Goal: Contribute content: Contribute content

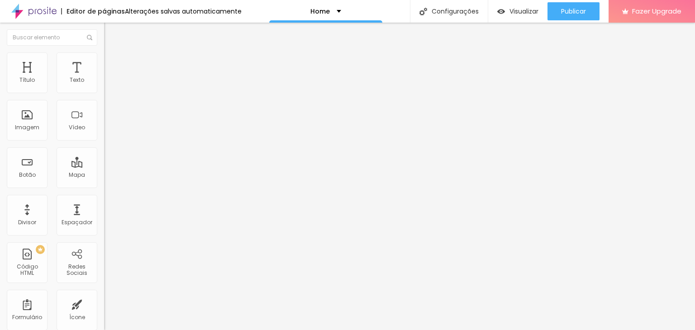
click at [104, 93] on span "Titulo 3" at bounding box center [116, 87] width 25 height 10
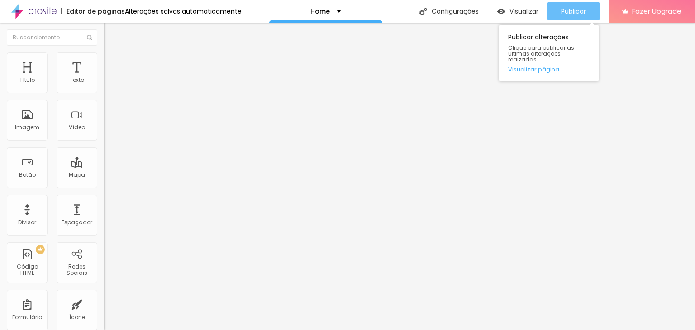
click at [565, 11] on span "Publicar" at bounding box center [573, 11] width 25 height 7
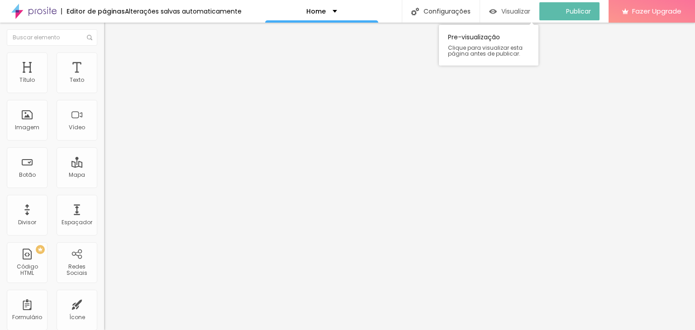
click at [523, 10] on span "Visualizar" at bounding box center [515, 11] width 29 height 7
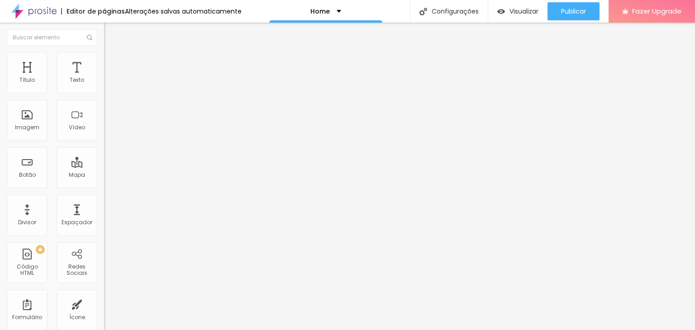
click at [104, 86] on span "Titulo 2" at bounding box center [118, 79] width 29 height 11
click at [104, 78] on span "Titulo 1" at bounding box center [118, 71] width 29 height 13
type input "42"
type input "39"
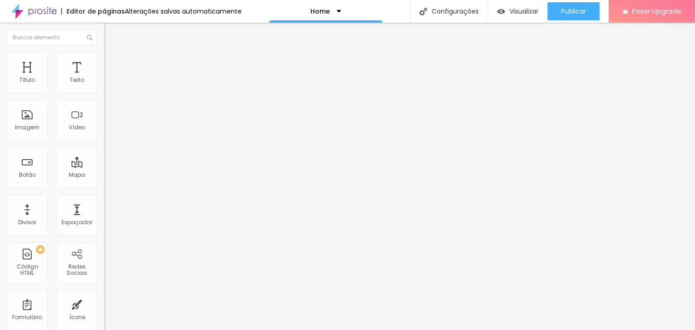
type input "39"
type input "33"
type input "31"
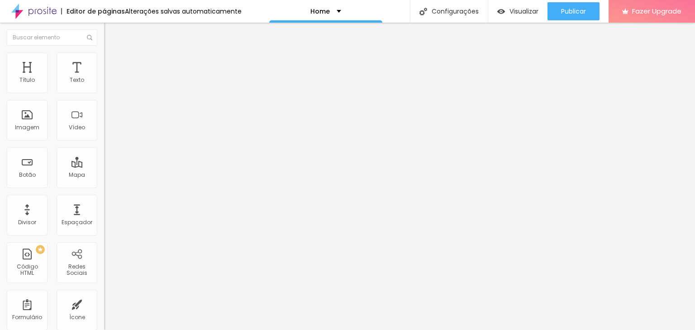
type input "25"
type input "24"
type input "25"
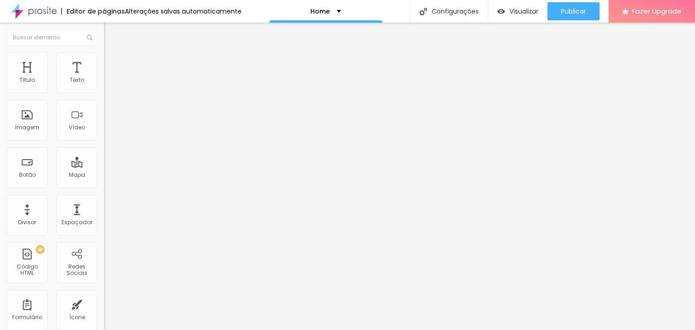
type input "25"
type input "27"
type input "28"
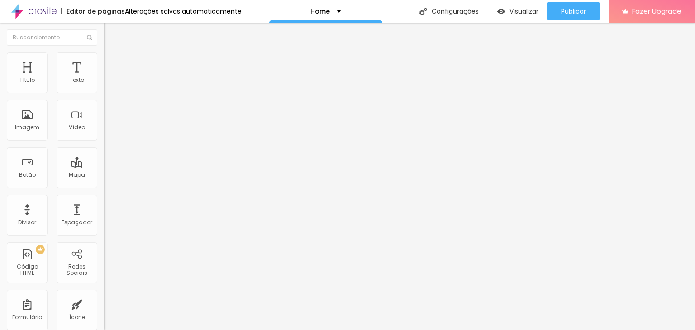
drag, startPoint x: 40, startPoint y: 188, endPoint x: 30, endPoint y: 190, distance: 9.8
type input "28"
click at [104, 214] on input "range" at bounding box center [133, 217] width 58 height 7
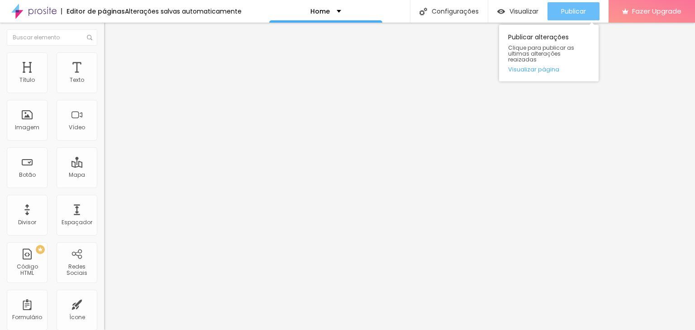
click at [583, 8] on span "Publicar" at bounding box center [573, 11] width 25 height 7
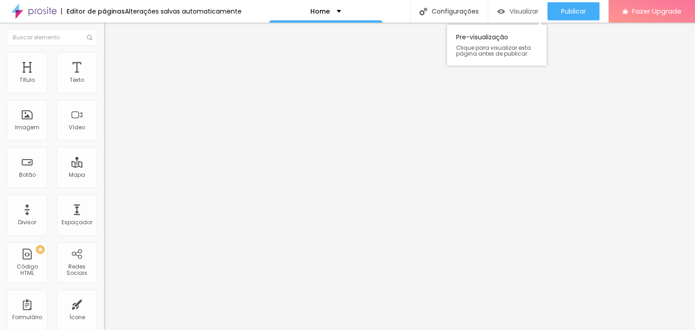
click at [518, 11] on span "Visualizar" at bounding box center [523, 11] width 29 height 7
click at [104, 38] on button "Editar Coluna" at bounding box center [156, 33] width 104 height 21
click at [108, 131] on icon "button" at bounding box center [110, 128] width 5 height 5
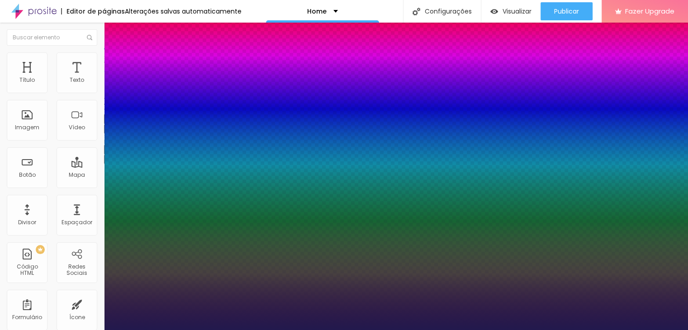
type input "1"
type input "17"
type input "1"
type input "18"
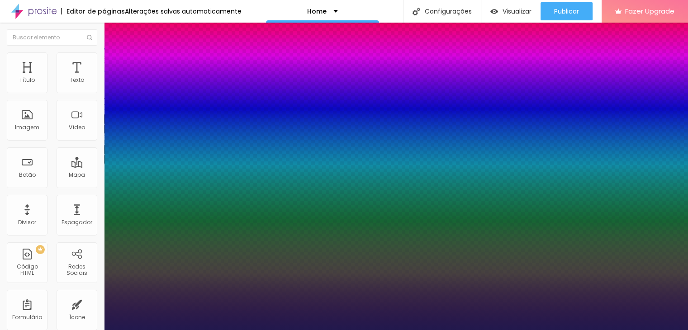
type input "18"
type input "1"
type input "20"
type input "1"
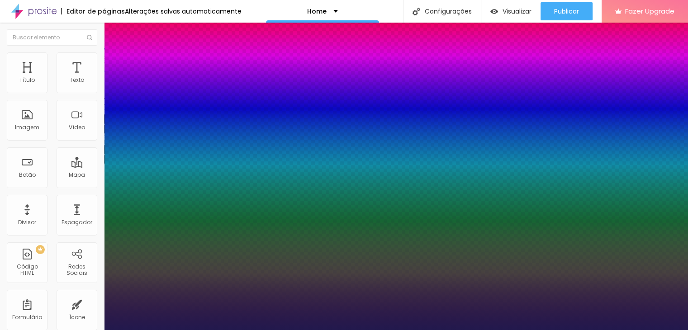
type input "21"
type input "1"
type input "22"
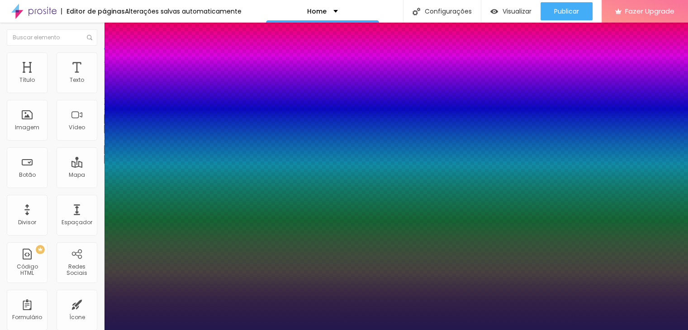
type input "1"
type input "23"
type input "1"
type input "24"
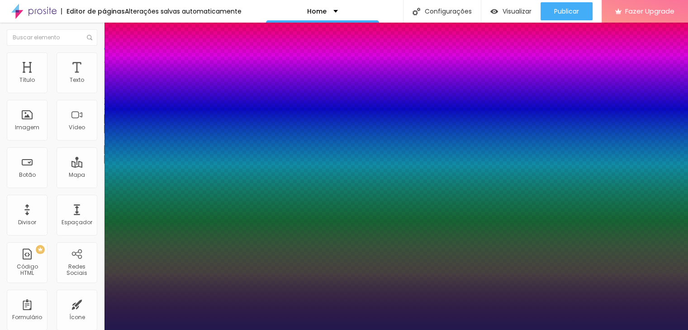
type input "24"
type input "1"
type input "25"
type input "1"
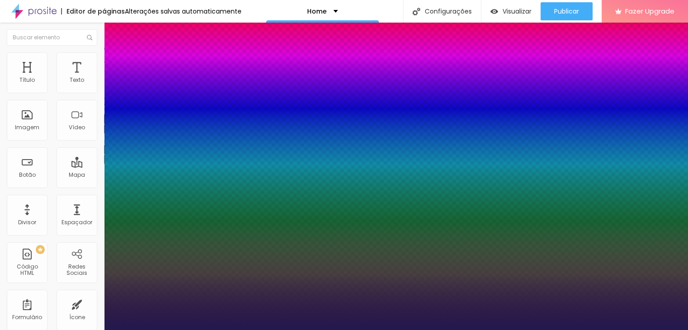
type input "26"
type input "1"
type input "27"
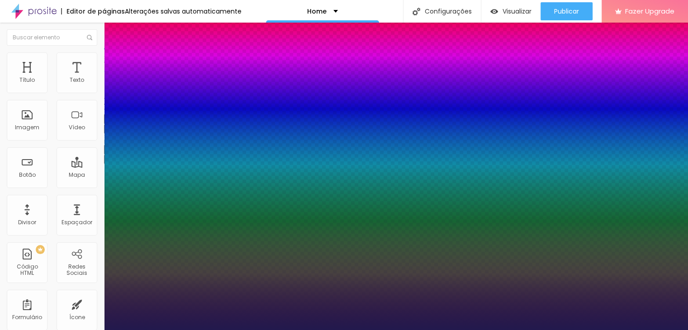
type input "1"
type input "28"
type input "1"
drag, startPoint x: 122, startPoint y: 252, endPoint x: 131, endPoint y: 253, distance: 9.1
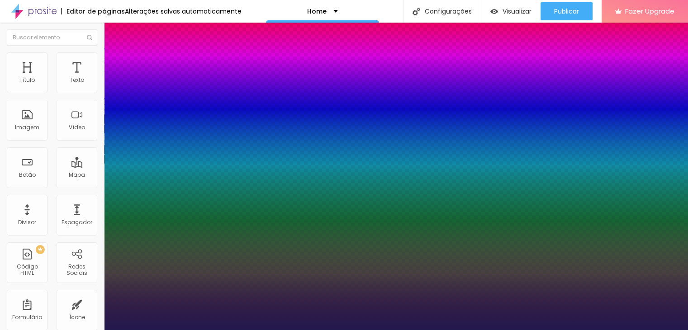
type input "28"
type input "1"
click at [358, 330] on div at bounding box center [344, 330] width 688 height 0
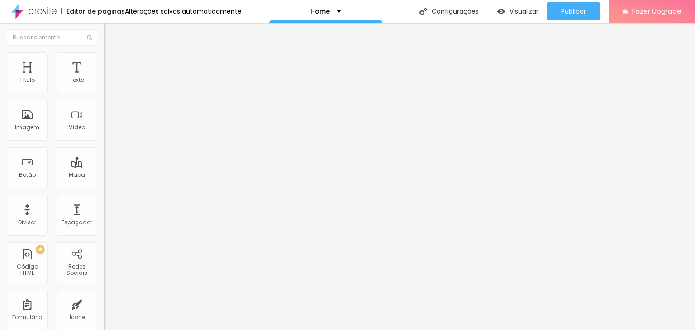
click at [104, 78] on span "Adicionar imagem" at bounding box center [133, 74] width 58 height 8
click at [104, 142] on span "Original" at bounding box center [115, 138] width 22 height 8
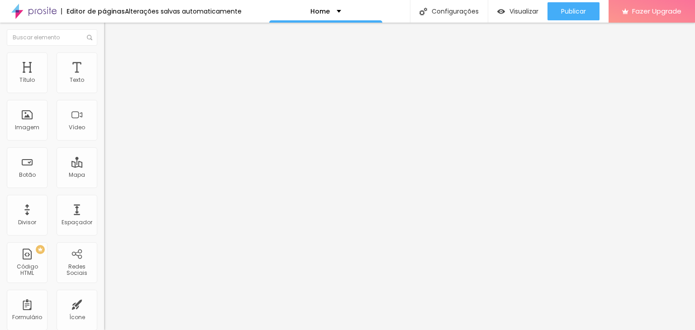
click at [104, 158] on span "Quadrado" at bounding box center [118, 154] width 29 height 8
click at [104, 152] on span "Padrão" at bounding box center [114, 149] width 20 height 8
click at [104, 146] on div "Cinema 16:9" at bounding box center [156, 143] width 104 height 5
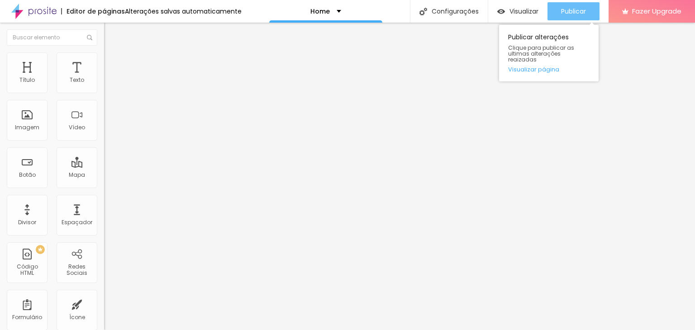
click at [584, 15] on span "Publicar" at bounding box center [573, 11] width 25 height 7
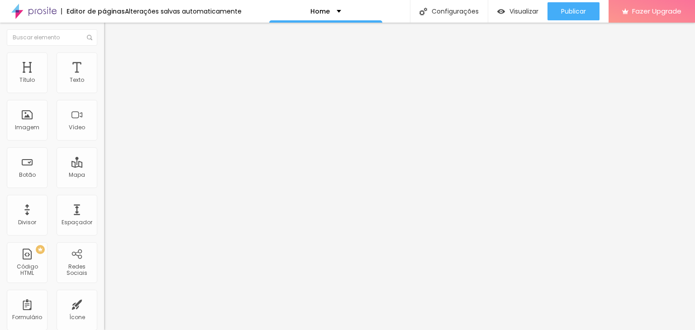
click at [108, 84] on icon "button" at bounding box center [110, 81] width 5 height 5
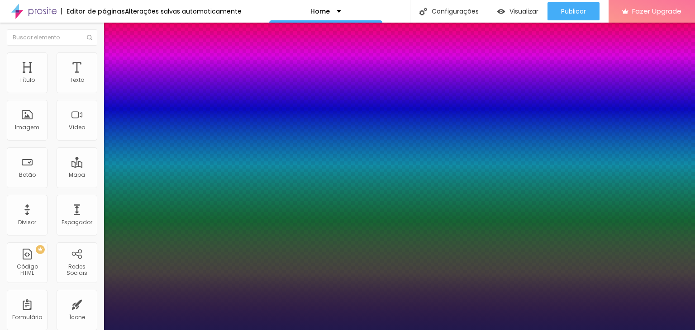
type input "1"
type input "17"
type input "1"
type input "52"
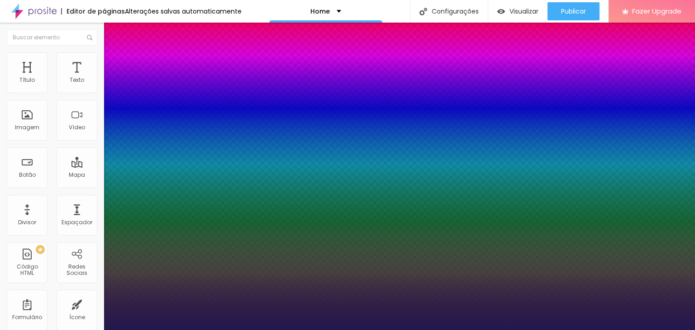
type input "52"
type input "1"
type input "56"
type input "1"
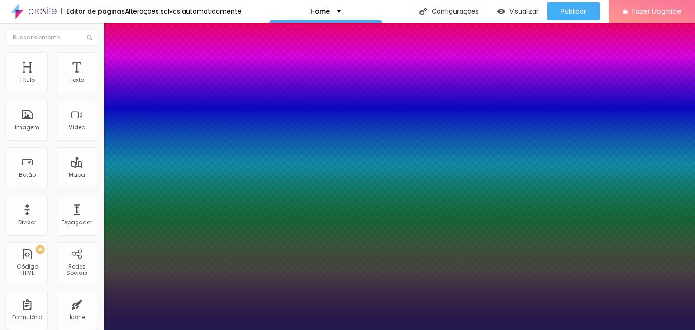
type input "58"
type input "1"
type input "59"
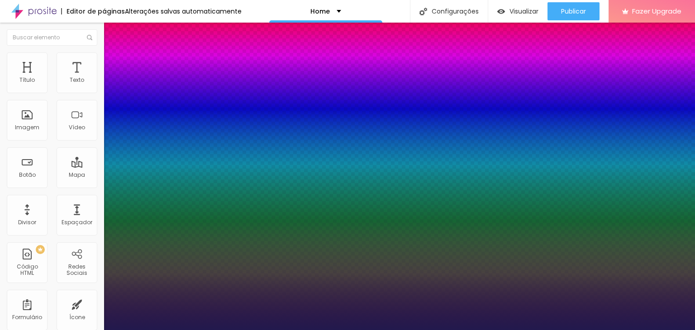
type input "1"
type input "55"
type input "1"
type input "51"
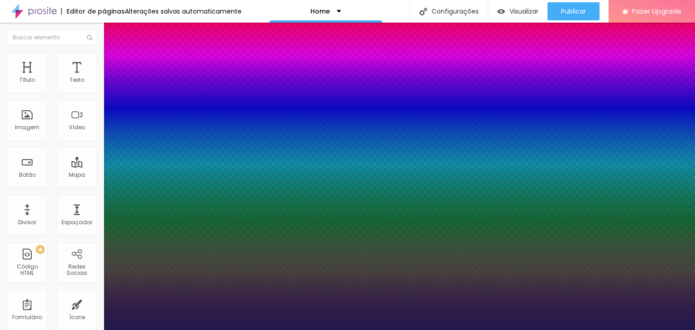
type input "51"
type input "1"
type input "49"
type input "1"
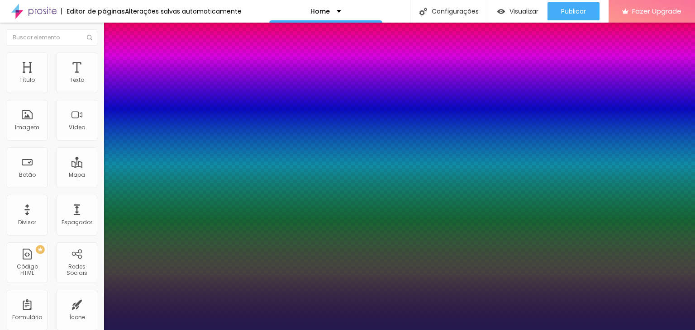
type input "47"
type input "1"
type input "44"
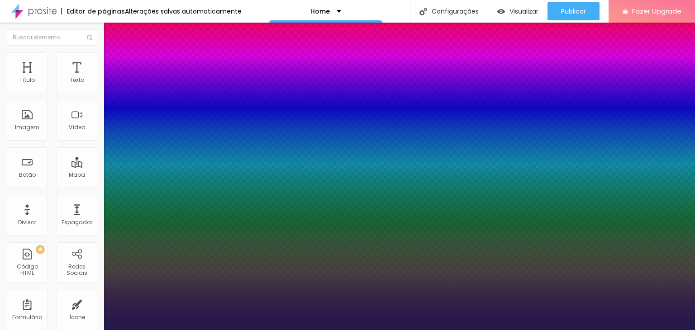
type input "1"
type input "43"
type input "1"
type input "42"
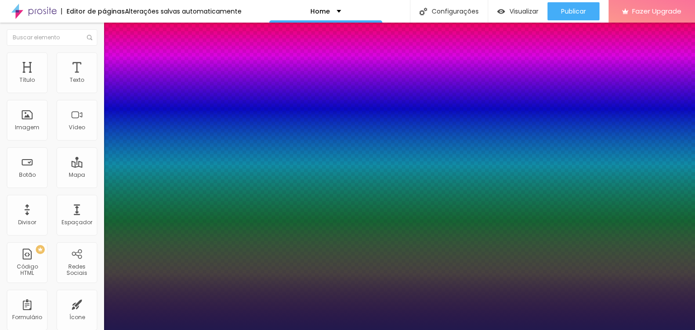
type input "42"
type input "1"
type input "39"
type input "1"
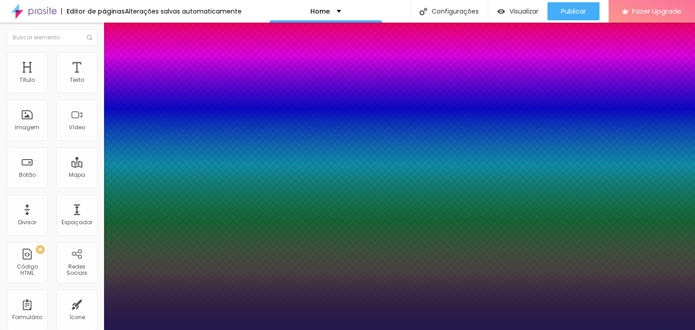
type input "37"
type input "1"
type input "36"
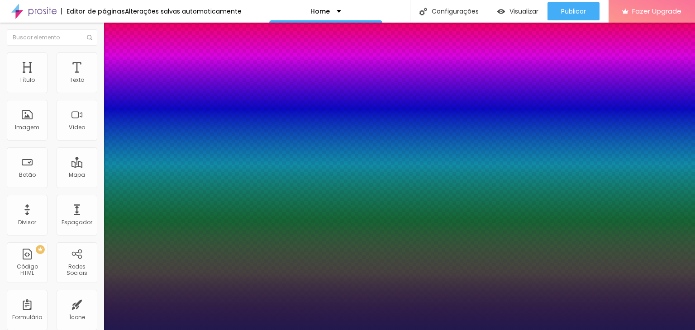
type input "1"
type input "35"
type input "1"
type input "34"
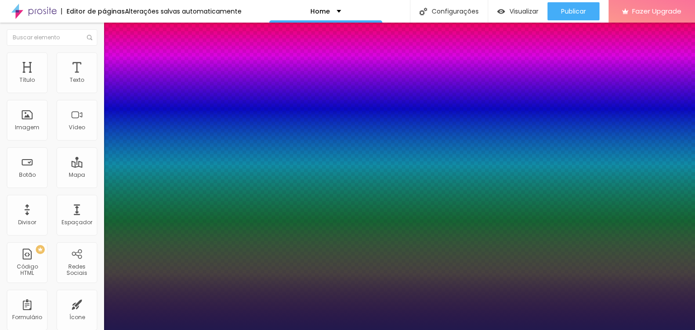
type input "34"
type input "1"
type input "33"
type input "1"
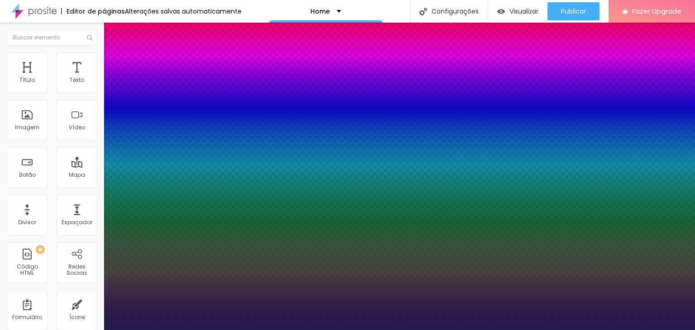
type input "32"
type input "1"
type input "31"
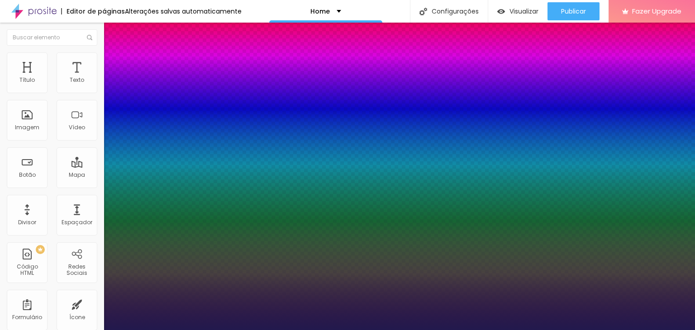
type input "1"
type input "30"
type input "1"
type input "29"
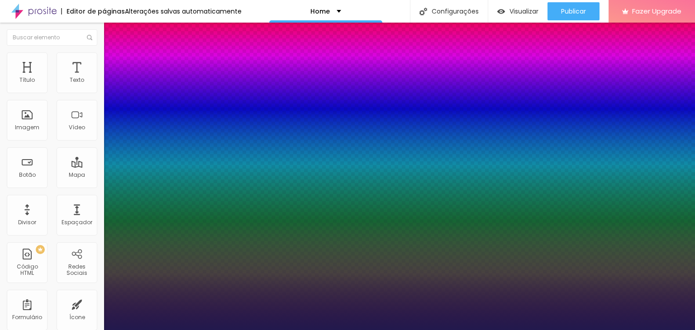
type input "29"
type input "1"
type input "27"
type input "1"
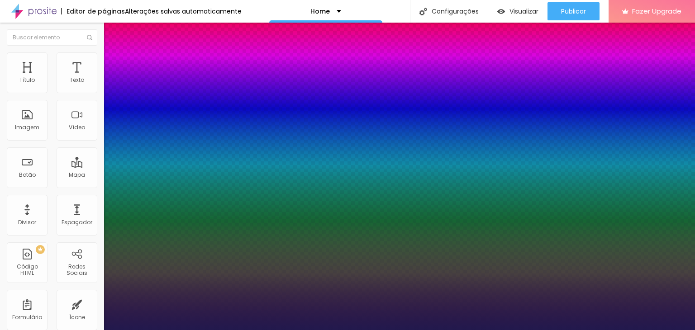
type input "26"
type input "1"
type input "23"
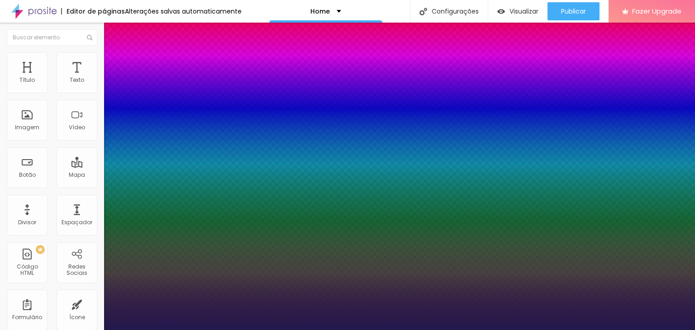
type input "1"
type input "22"
type input "1"
type input "20"
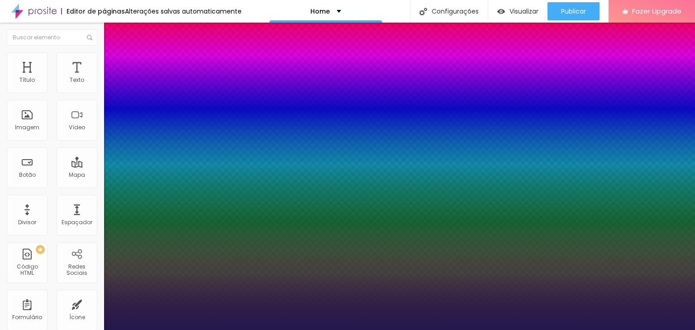
type input "20"
type input "1"
type input "19"
type input "1"
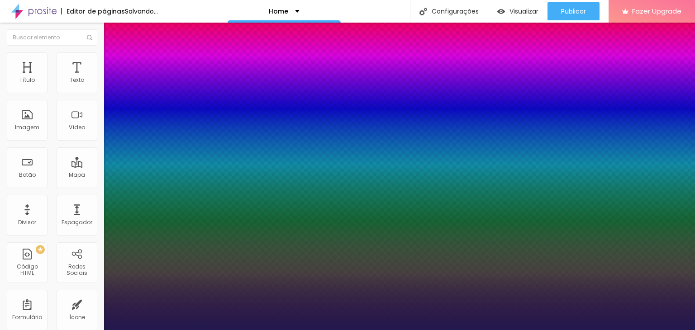
type input "18"
type input "1"
type input "19"
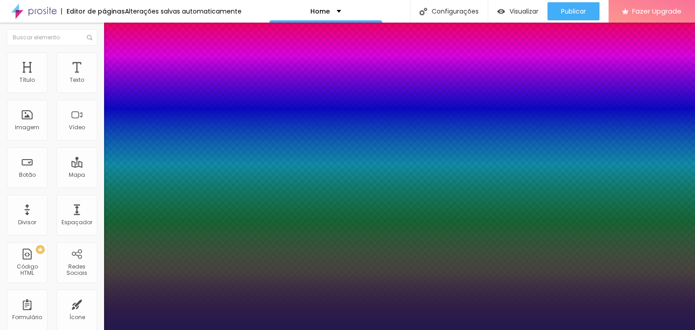
type input "1"
type input "20"
type input "1"
type input "21"
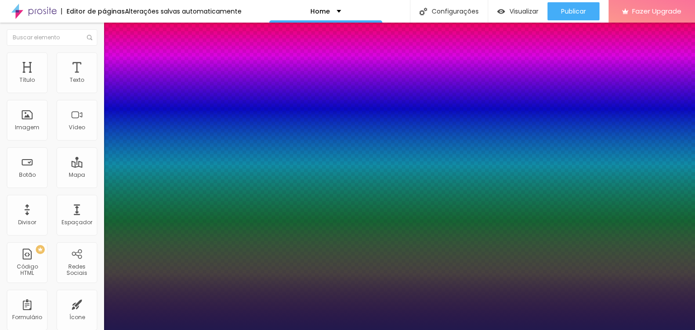
type input "21"
type input "1"
type input "22"
type input "1"
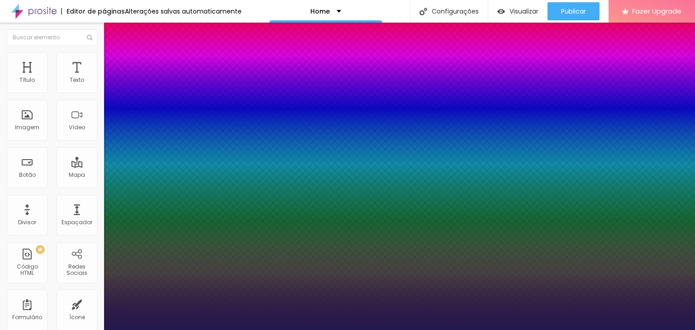
type input "23"
type input "1"
type input "22"
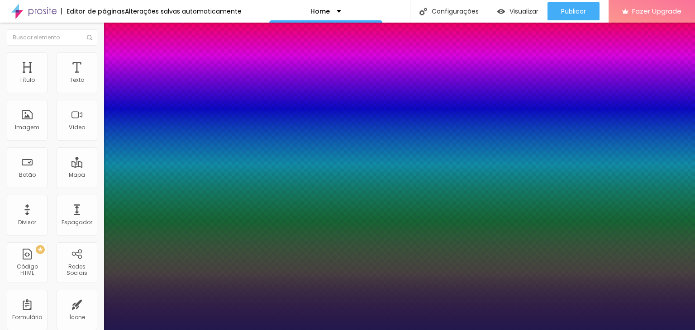
type input "1"
type input "21"
type input "1"
type input "20"
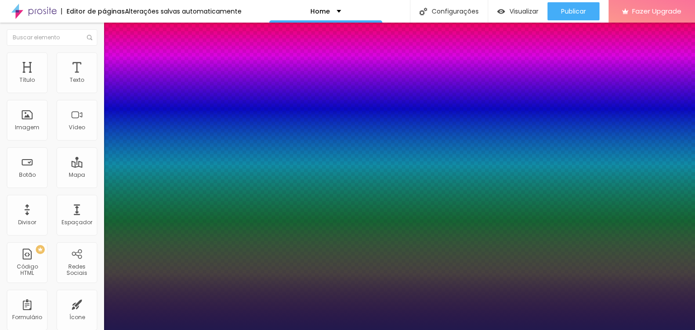
type input "20"
type input "1"
drag, startPoint x: 121, startPoint y: 152, endPoint x: 125, endPoint y: 152, distance: 4.5
type input "20"
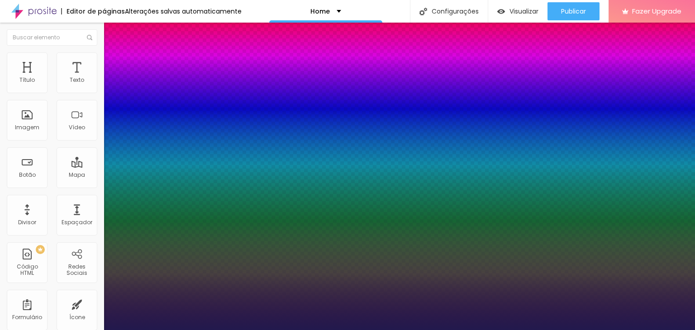
type input "1"
drag, startPoint x: 692, startPoint y: 206, endPoint x: 691, endPoint y: 166, distance: 40.7
click at [691, 330] on div at bounding box center [347, 330] width 695 height 0
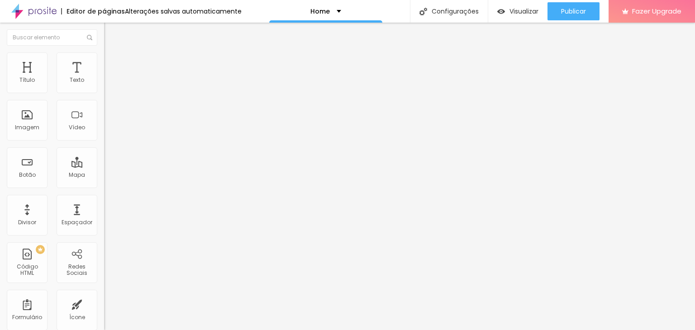
click at [108, 84] on icon "button" at bounding box center [110, 81] width 5 height 5
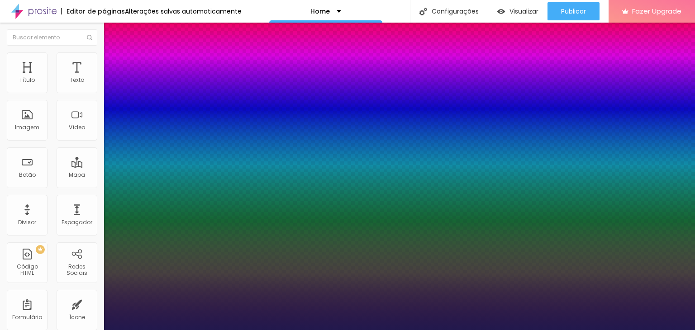
type input "1"
type input "21"
type input "1"
type input "20"
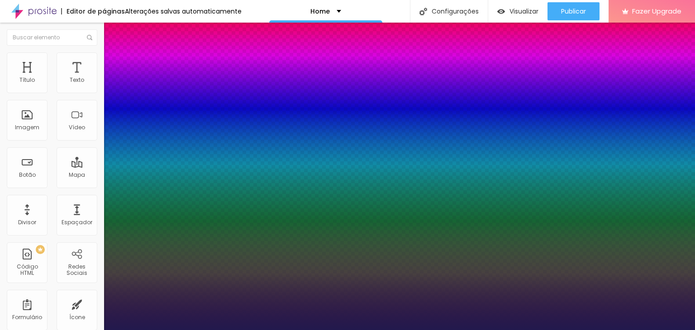
type input "20"
type input "1"
type input "19"
type input "1"
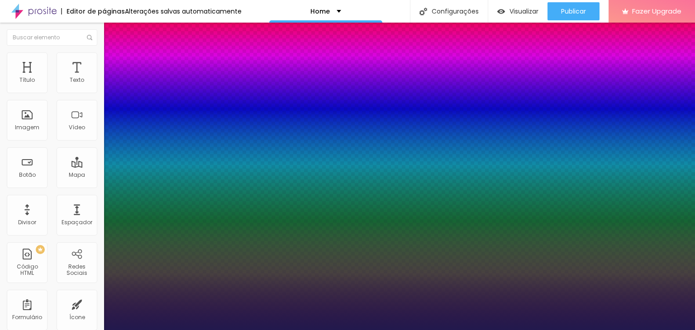
type input "19"
type input "1"
click at [476, 330] on div at bounding box center [347, 330] width 695 height 0
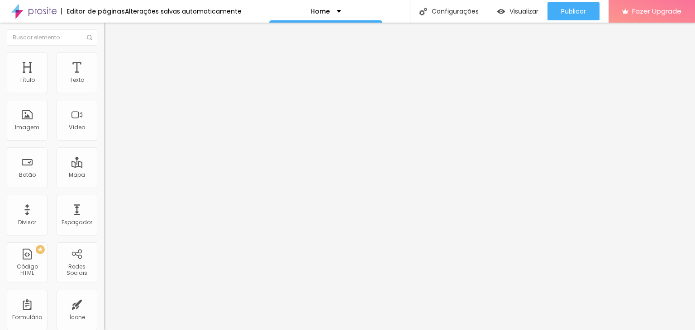
drag, startPoint x: 49, startPoint y: 101, endPoint x: 0, endPoint y: 95, distance: 49.7
click at [104, 95] on div "Texto Click me Alinhamento Tamanho Normal Pequeno Normal Grande Link URL https:…" at bounding box center [156, 137] width 104 height 132
type input "Saiba mais"
click at [104, 194] on div "URL https://" at bounding box center [156, 183] width 104 height 22
click at [104, 186] on input "https://" at bounding box center [158, 181] width 109 height 9
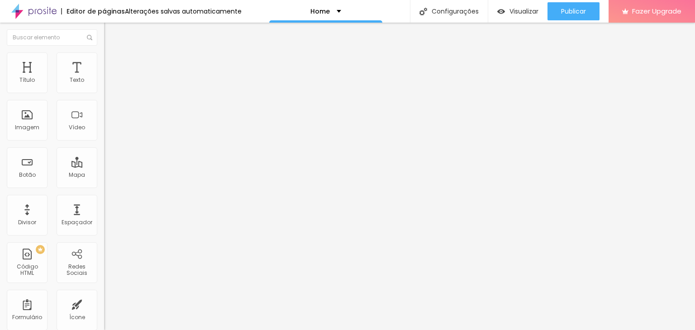
paste input "http://www.thayrosfotografia.com.br/sobre"
click at [104, 138] on span "Normal" at bounding box center [114, 139] width 20 height 8
click at [104, 186] on input "https://http://www.thayrosfotografia.com.br/sobre" at bounding box center [158, 181] width 109 height 9
type input "http://www.thayrosfotografia.com.br/sobre"
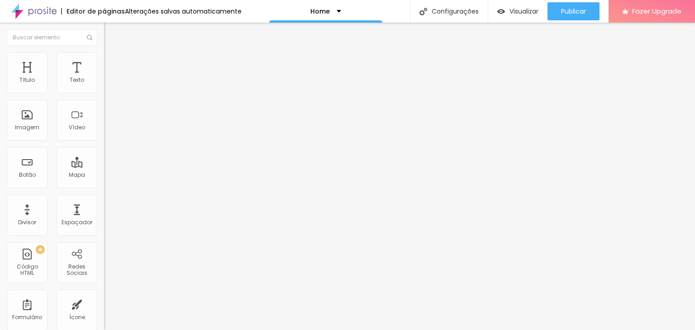
click at [104, 162] on span "Grande" at bounding box center [114, 158] width 21 height 8
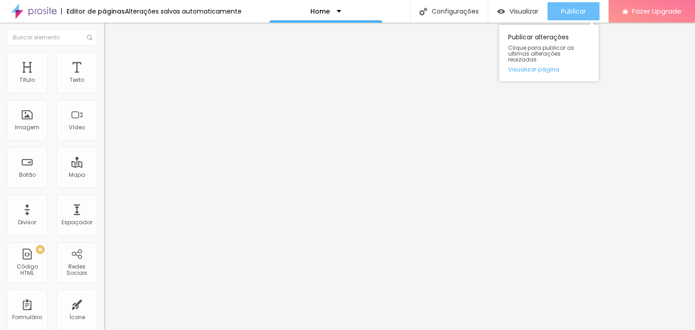
click at [585, 14] on span "Publicar" at bounding box center [573, 11] width 25 height 7
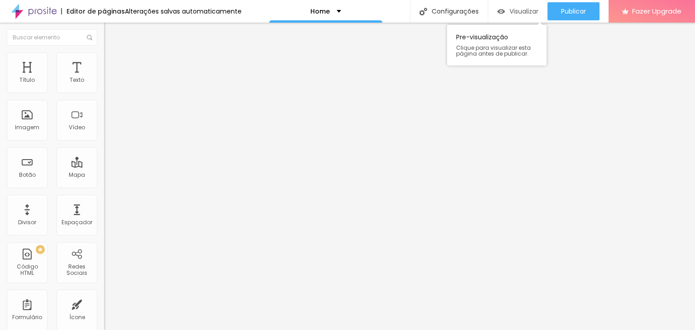
click at [510, 19] on div "Visualizar" at bounding box center [517, 11] width 41 height 18
click at [104, 67] on li "Avançado" at bounding box center [156, 66] width 104 height 9
type input "60"
type input "0"
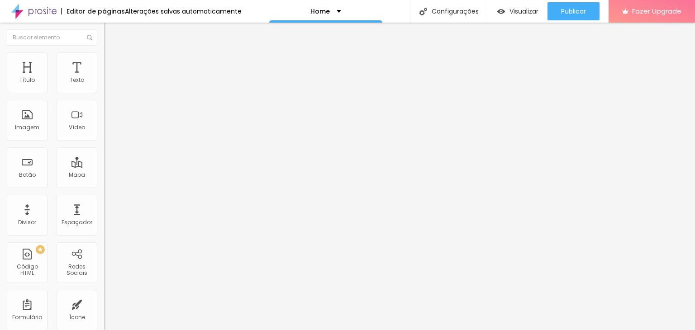
type input "0"
drag, startPoint x: 25, startPoint y: 106, endPoint x: 0, endPoint y: 104, distance: 25.4
type input "0"
click at [104, 304] on input "range" at bounding box center [133, 307] width 58 height 7
click at [112, 62] on span "Avançado" at bounding box center [127, 59] width 30 height 8
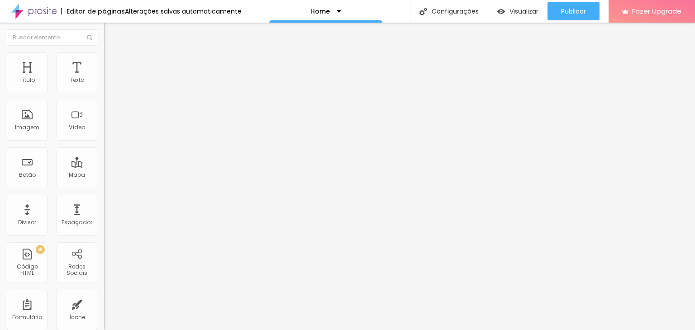
drag, startPoint x: 28, startPoint y: 112, endPoint x: 0, endPoint y: 107, distance: 28.0
click at [104, 107] on div "10 Espaço de cima 10 Espaço de baixo ID Html Classes Html Visível nos dispositi…" at bounding box center [156, 252] width 104 height 380
type input "1"
type input "0"
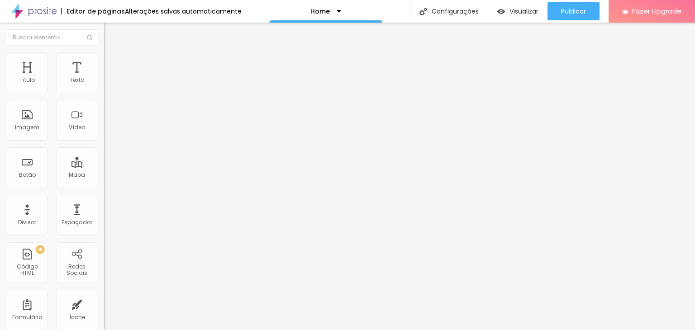
type input "0"
drag, startPoint x: 24, startPoint y: 107, endPoint x: 0, endPoint y: 104, distance: 23.7
type input "0"
click at [104, 295] on input "range" at bounding box center [133, 298] width 58 height 7
click at [104, 62] on li "Avançado" at bounding box center [156, 66] width 104 height 9
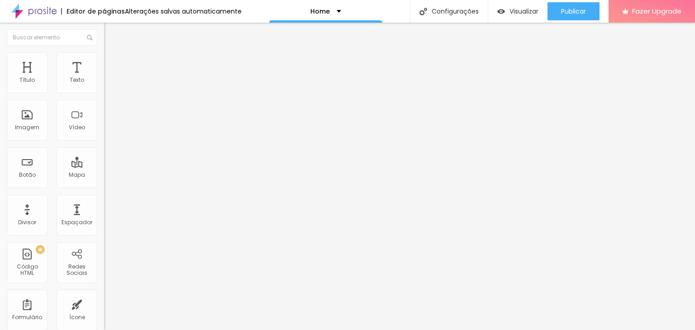
type input "0"
drag, startPoint x: 22, startPoint y: 107, endPoint x: 0, endPoint y: 104, distance: 22.0
type input "0"
click at [104, 304] on input "range" at bounding box center [133, 307] width 58 height 7
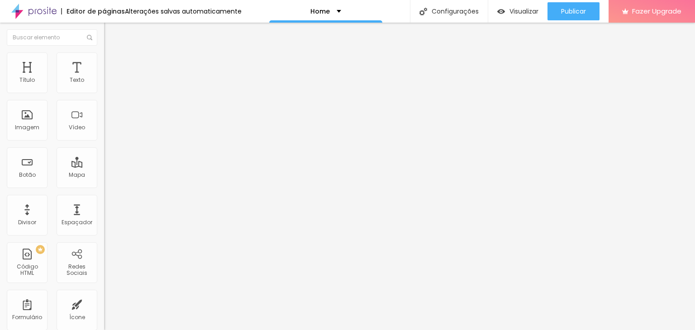
type input "15"
type input "10"
type input "5"
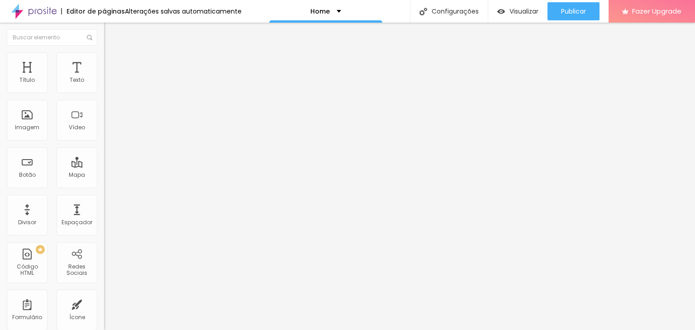
type input "5"
type input "0"
type input "5"
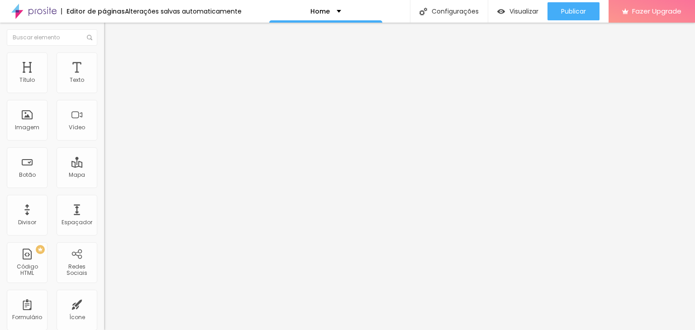
type input "10"
type input "15"
type input "20"
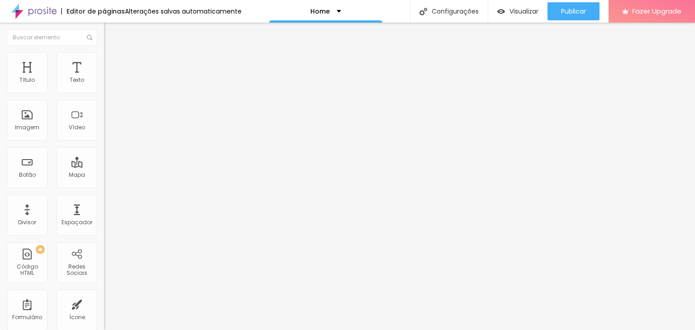
type input "20"
type input "25"
type input "30"
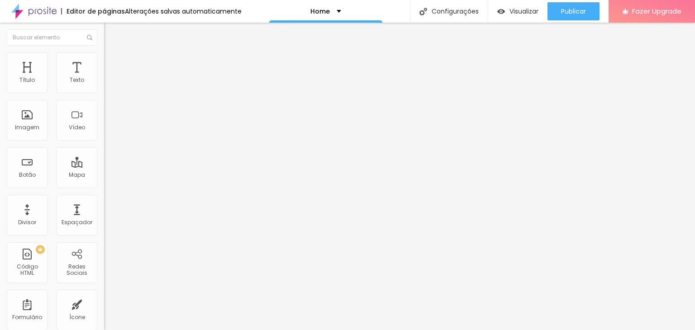
type input "25"
type input "20"
type input "15"
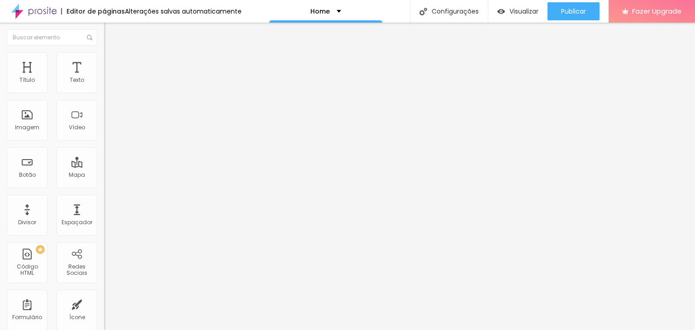
type input "15"
type input "10"
type input "15"
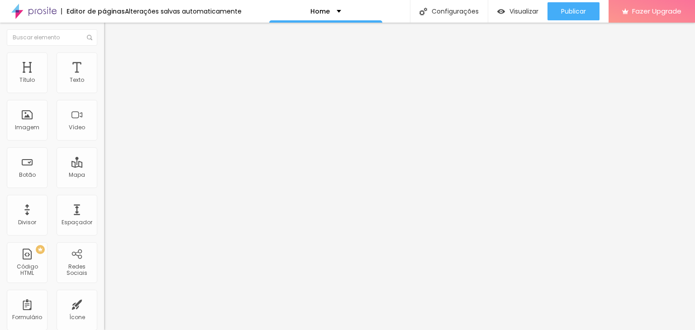
type input "20"
type input "15"
drag, startPoint x: 55, startPoint y: 88, endPoint x: 41, endPoint y: 88, distance: 13.6
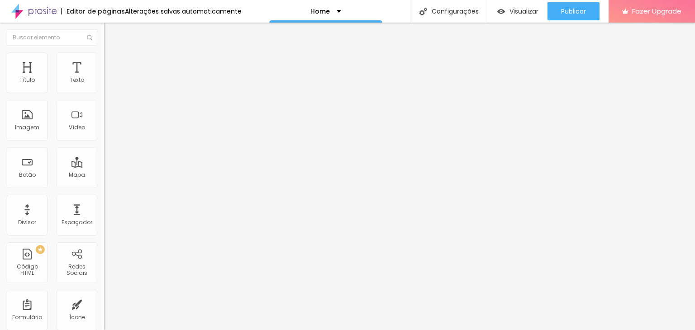
type input "15"
click at [104, 176] on input "range" at bounding box center [133, 179] width 58 height 7
click at [112, 64] on span "Avançado" at bounding box center [127, 68] width 30 height 8
type input "25"
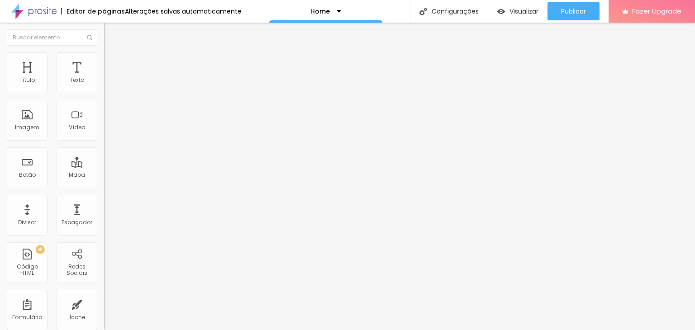
type input "20"
type input "15"
type input "5"
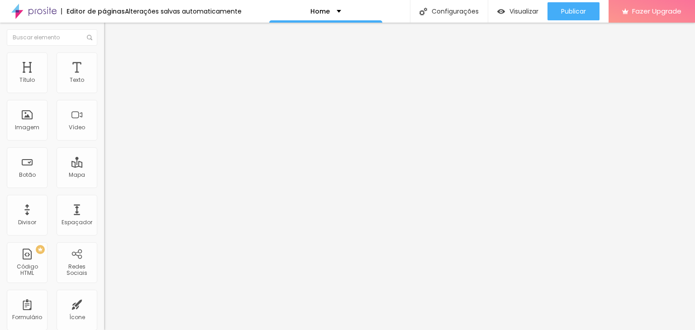
type input "5"
type input "0"
drag, startPoint x: 41, startPoint y: 88, endPoint x: 0, endPoint y: 95, distance: 41.7
type input "0"
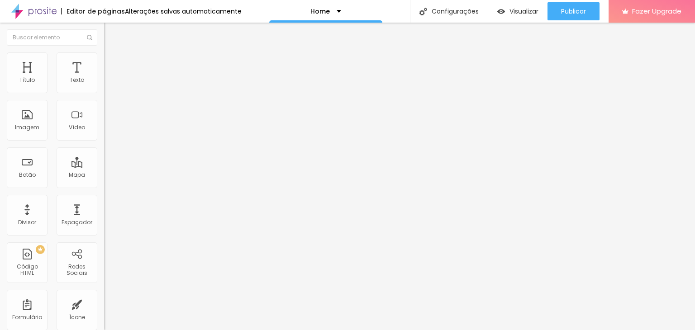
click at [104, 176] on input "range" at bounding box center [133, 179] width 58 height 7
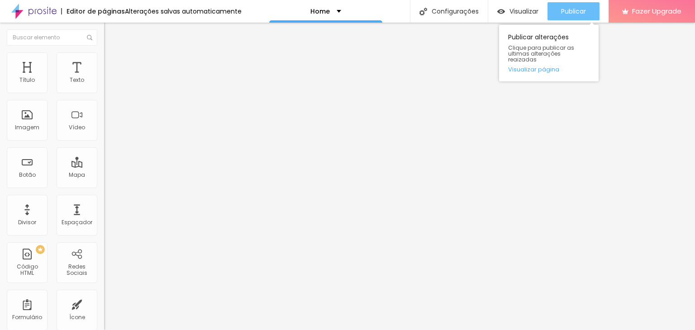
click at [577, 17] on div "Publicar" at bounding box center [573, 11] width 25 height 18
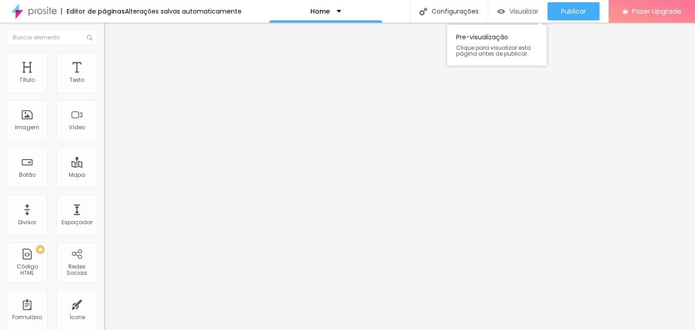
click at [499, 8] on img "button" at bounding box center [501, 12] width 8 height 8
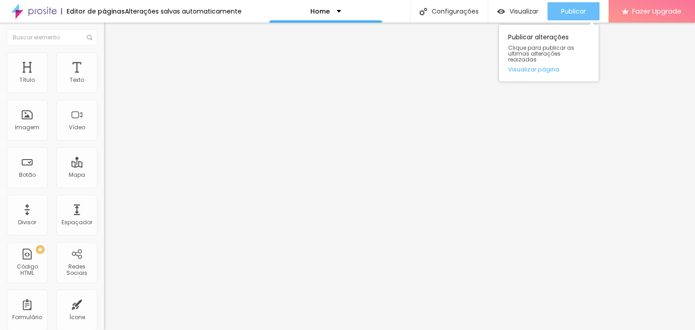
click at [579, 10] on span "Publicar" at bounding box center [573, 11] width 25 height 7
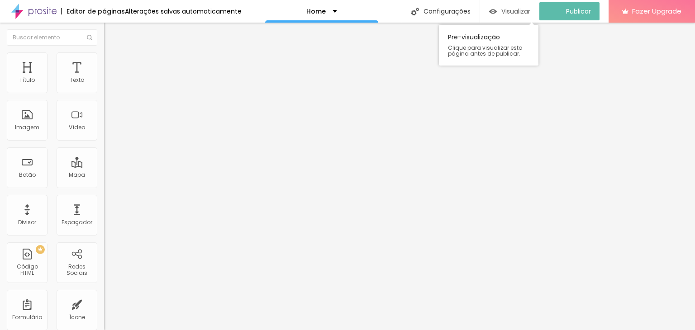
click at [528, 15] on span "Visualizar" at bounding box center [515, 11] width 29 height 7
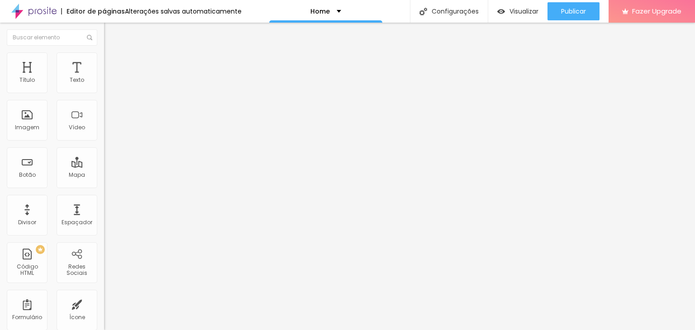
click at [104, 62] on li "Estilo" at bounding box center [156, 56] width 104 height 9
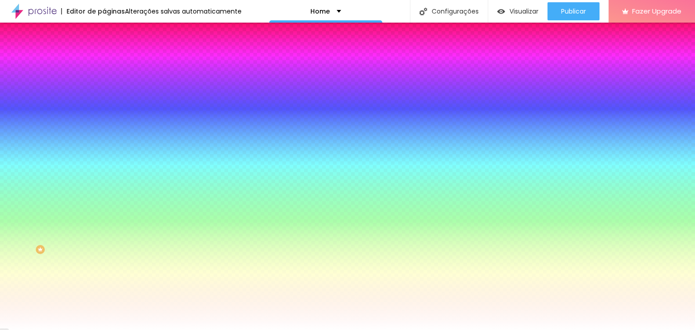
click at [104, 83] on span "Trocar imagem" at bounding box center [128, 80] width 49 height 8
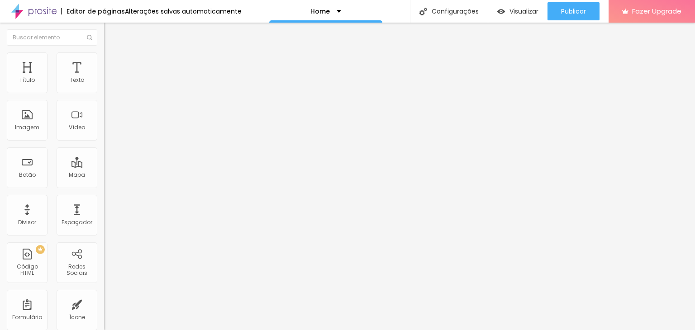
click at [104, 62] on li "Estilo" at bounding box center [156, 56] width 104 height 9
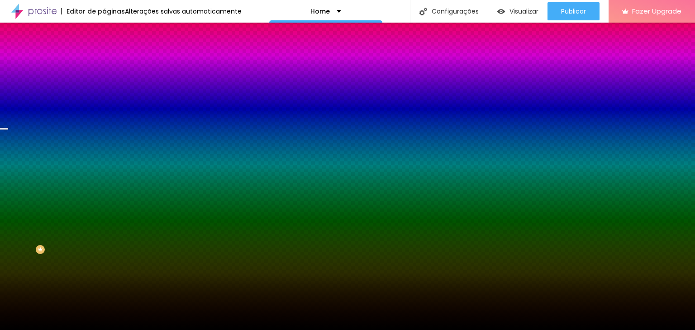
click at [104, 83] on span "Trocar imagem" at bounding box center [128, 80] width 49 height 8
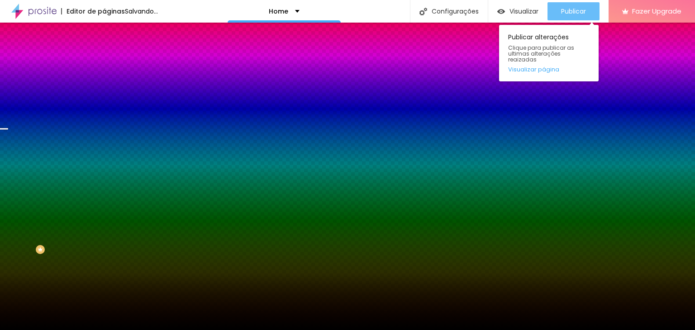
click at [577, 6] on div "Publicar" at bounding box center [573, 11] width 25 height 18
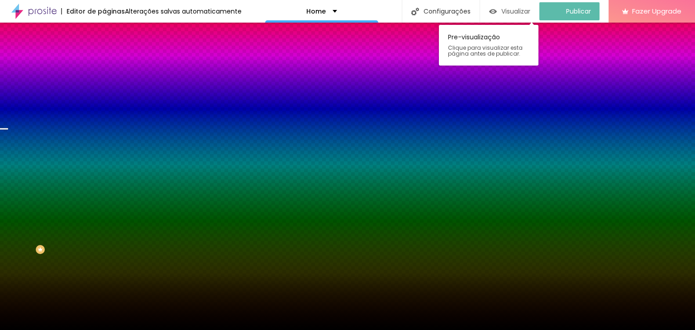
click at [519, 9] on span "Visualizar" at bounding box center [515, 11] width 29 height 7
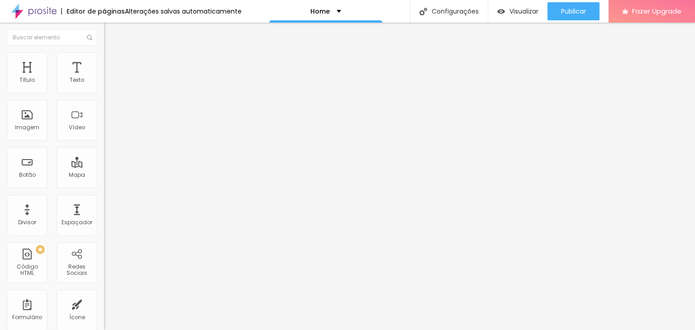
type input "48"
type input "47"
type input "46"
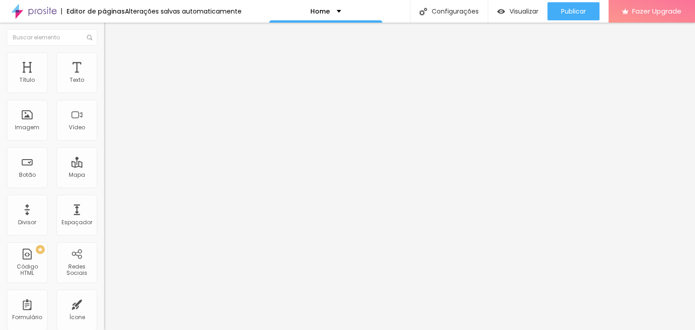
type input "46"
type input "45"
type input "44"
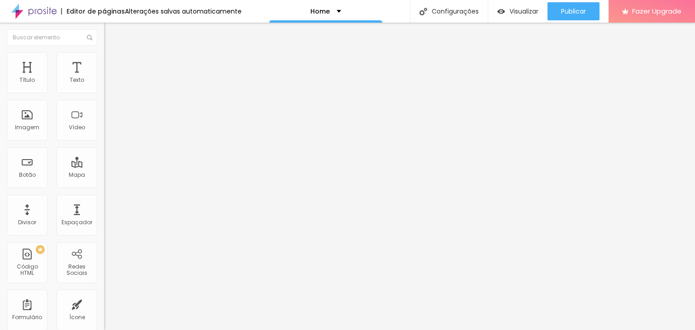
type input "43"
type input "42"
drag, startPoint x: 45, startPoint y: 191, endPoint x: 31, endPoint y: 192, distance: 14.5
click at [104, 214] on input "range" at bounding box center [133, 217] width 58 height 7
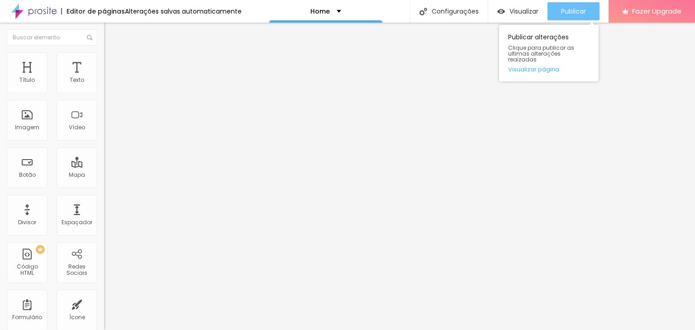
click at [585, 14] on span "Publicar" at bounding box center [573, 11] width 25 height 7
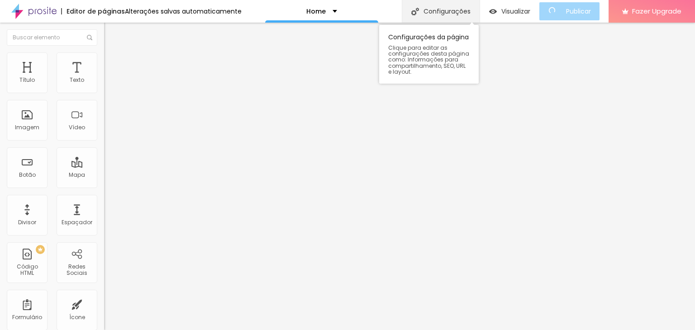
click at [454, 10] on div "Configurações" at bounding box center [441, 11] width 78 height 23
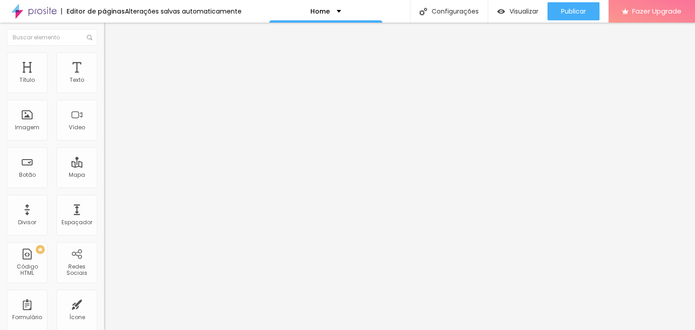
click at [40, 12] on img at bounding box center [33, 11] width 45 height 23
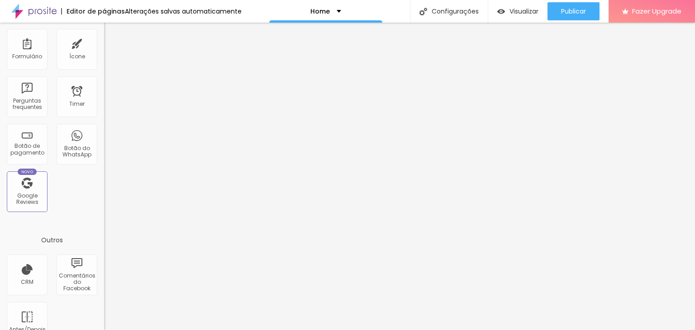
scroll to position [280, 0]
